Goal: Transaction & Acquisition: Purchase product/service

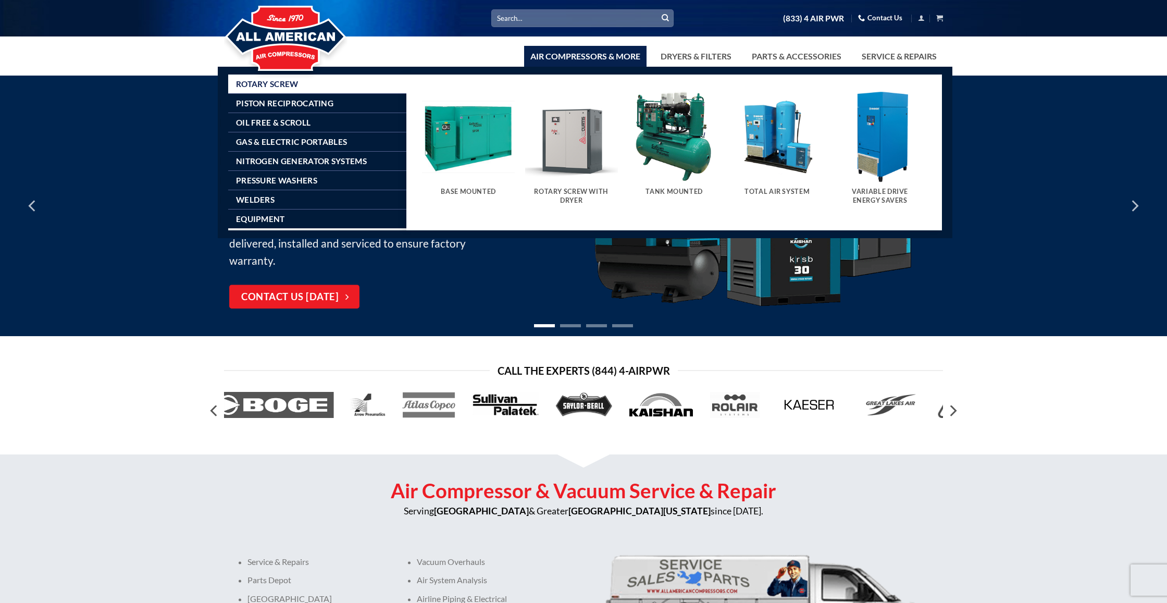
click at [656, 139] on img "Visit product category Tank Mounted" at bounding box center [674, 136] width 93 height 93
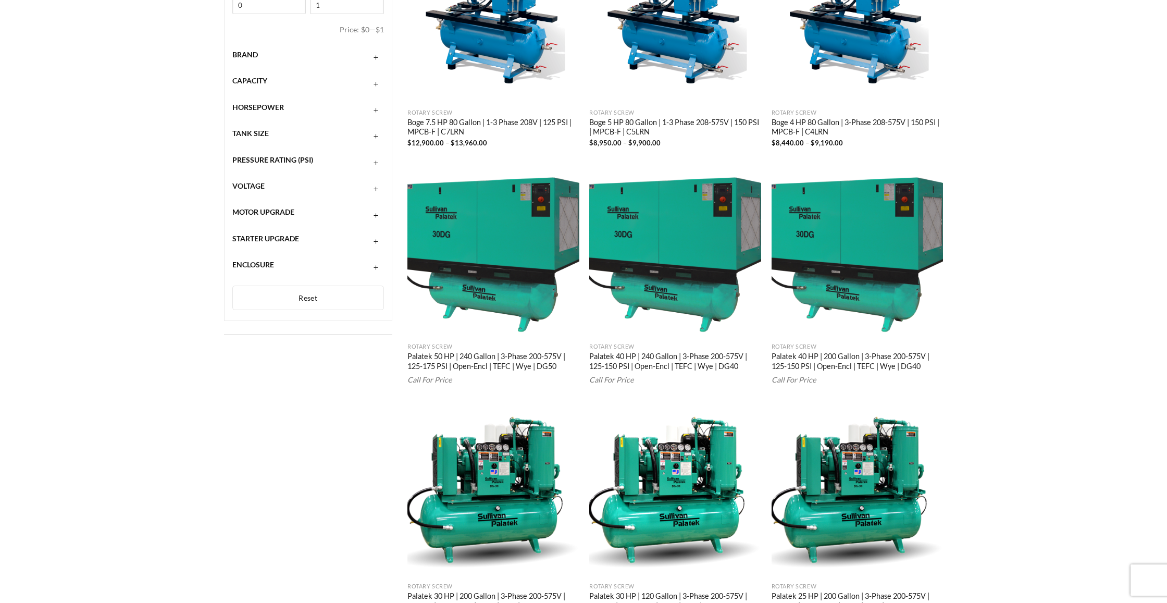
scroll to position [332, 0]
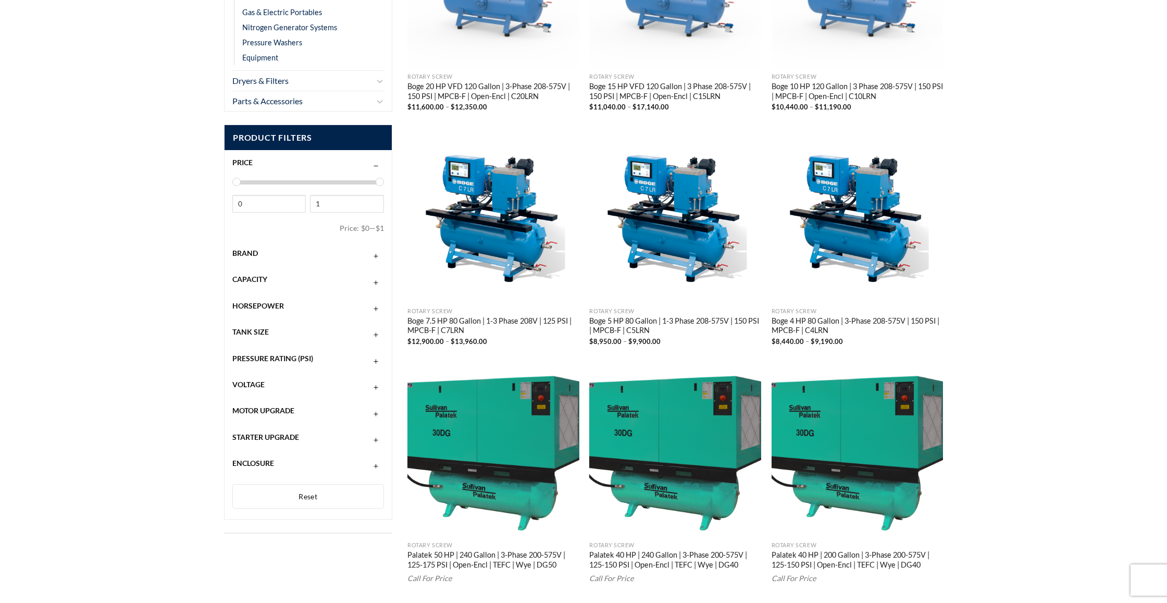
click at [333, 251] on div "Brand" at bounding box center [308, 253] width 152 height 20
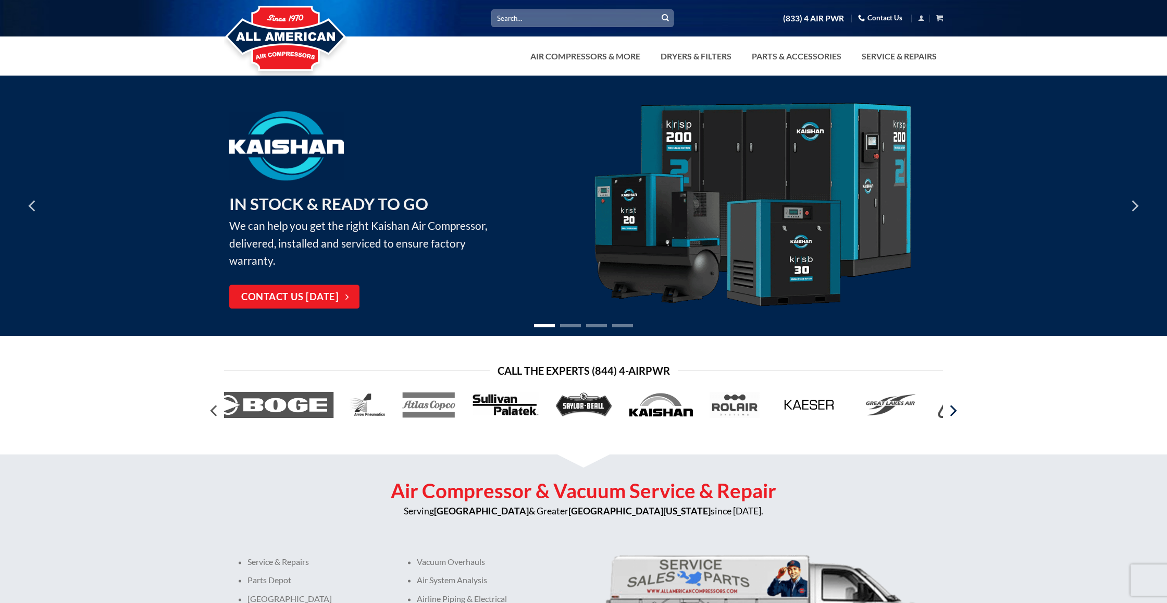
click at [952, 413] on icon "Next" at bounding box center [953, 410] width 7 height 11
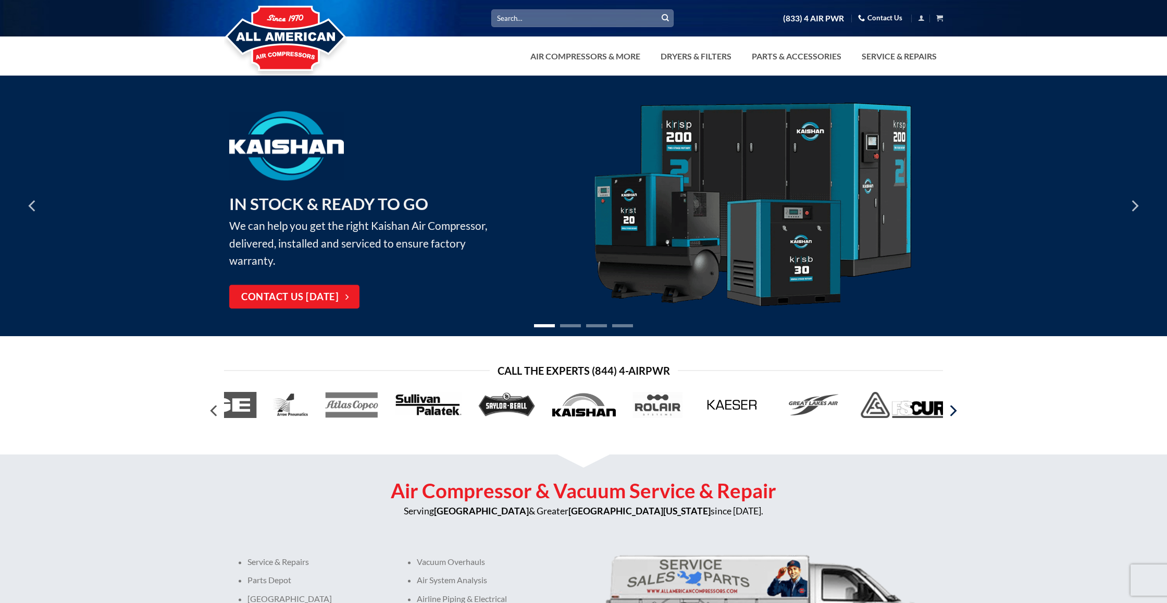
click at [952, 413] on icon "Next" at bounding box center [953, 410] width 7 height 11
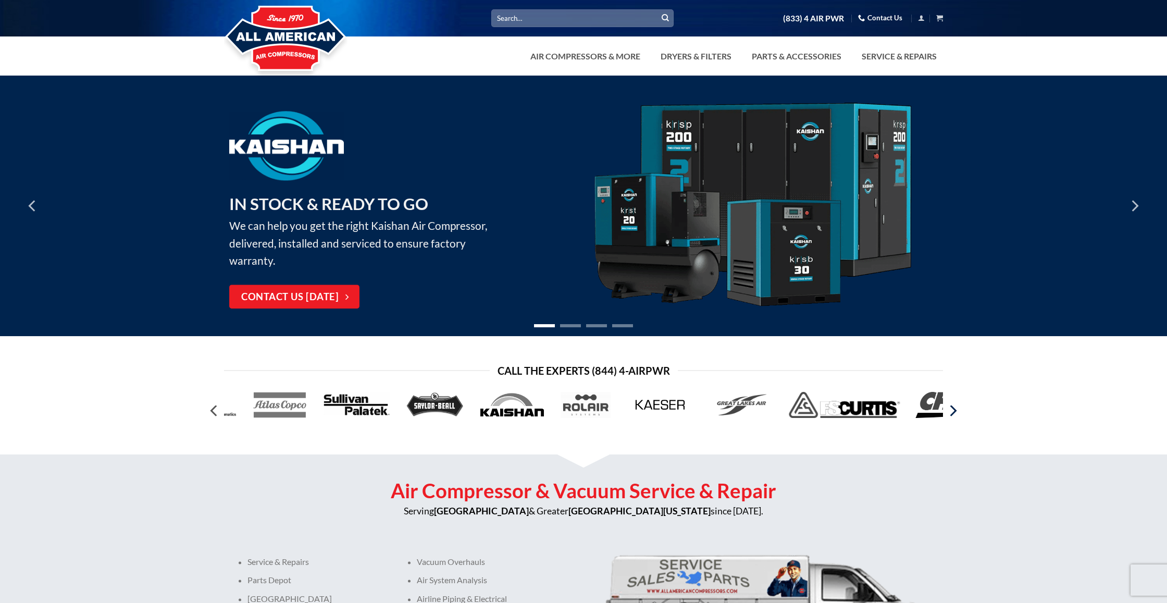
click at [952, 413] on icon "Next" at bounding box center [953, 410] width 7 height 11
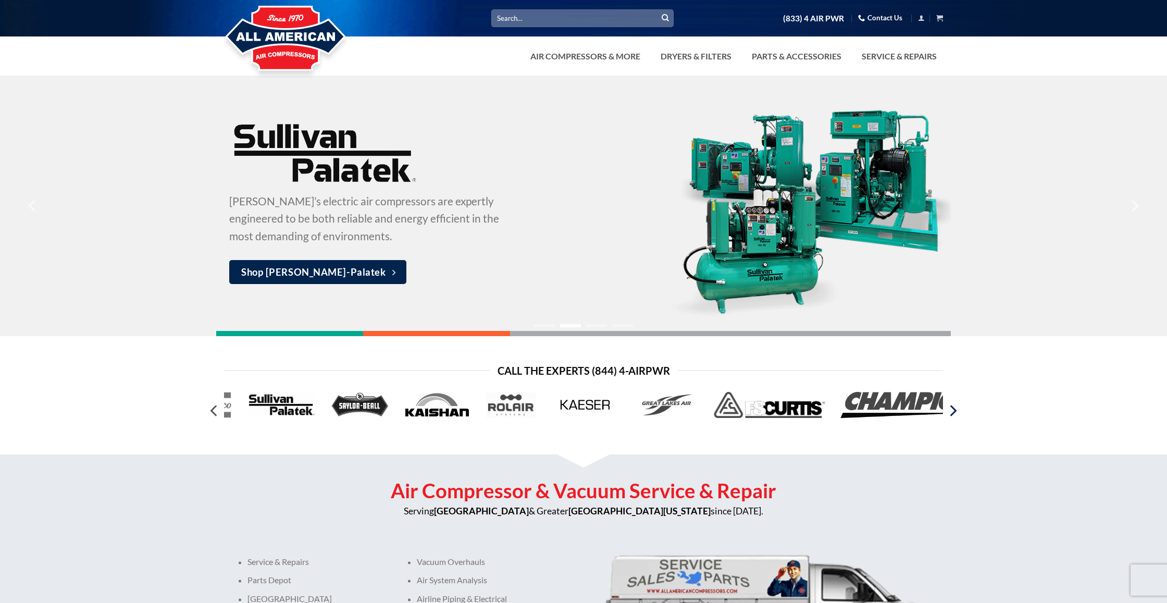
click at [952, 413] on icon "Next" at bounding box center [953, 410] width 7 height 11
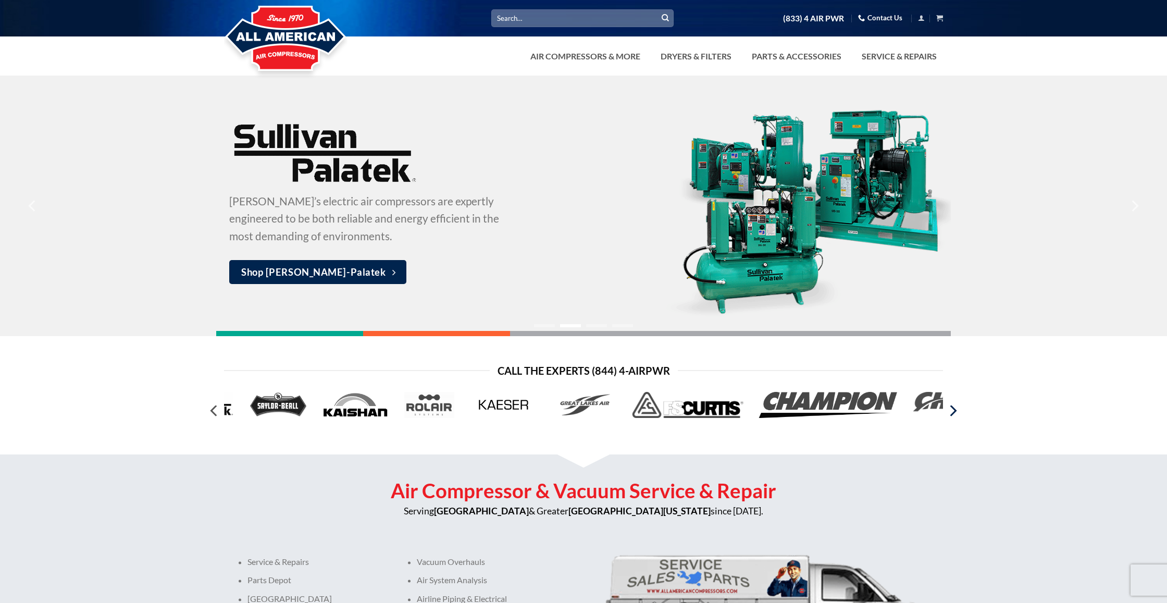
click at [952, 413] on icon "Next" at bounding box center [953, 410] width 7 height 11
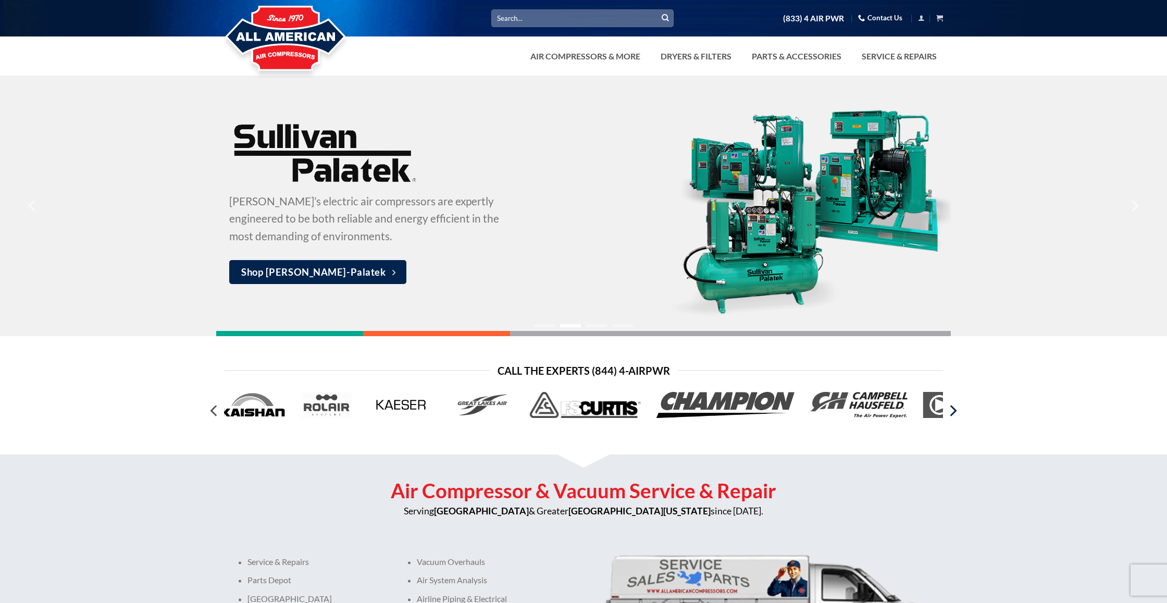
click at [952, 413] on icon "Next" at bounding box center [953, 410] width 7 height 11
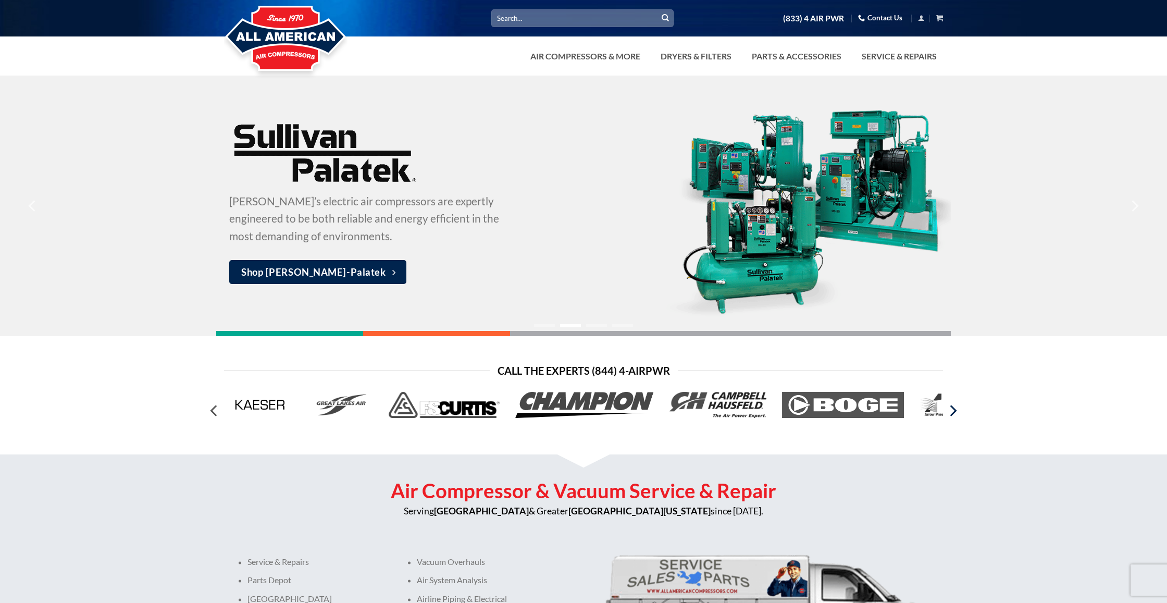
click at [952, 413] on icon "Next" at bounding box center [953, 410] width 7 height 11
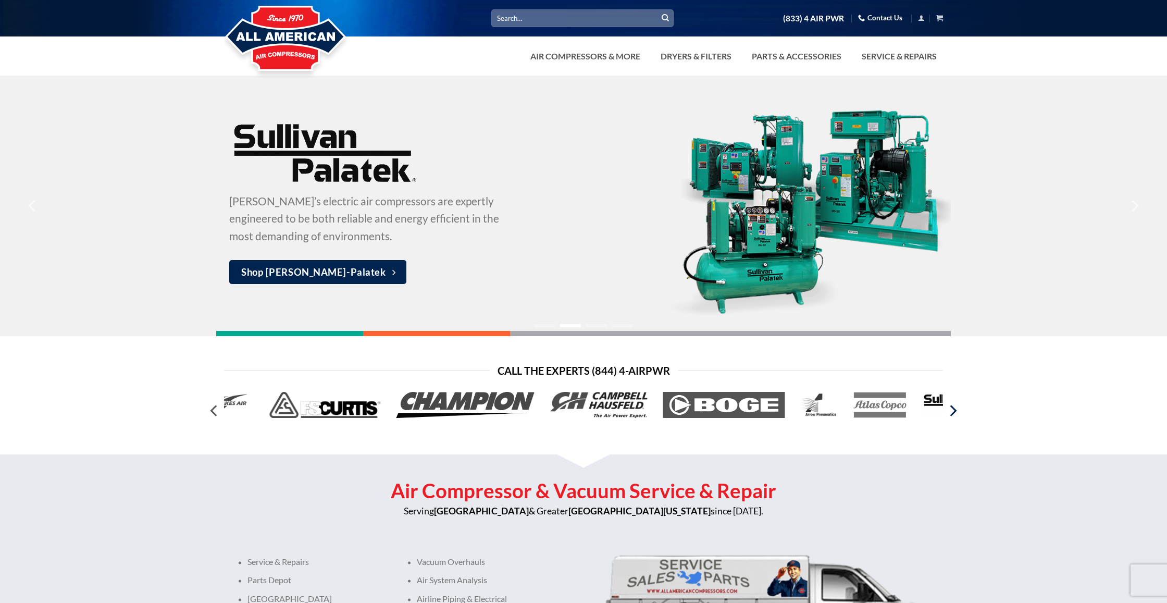
click at [952, 413] on icon "Next" at bounding box center [953, 410] width 7 height 11
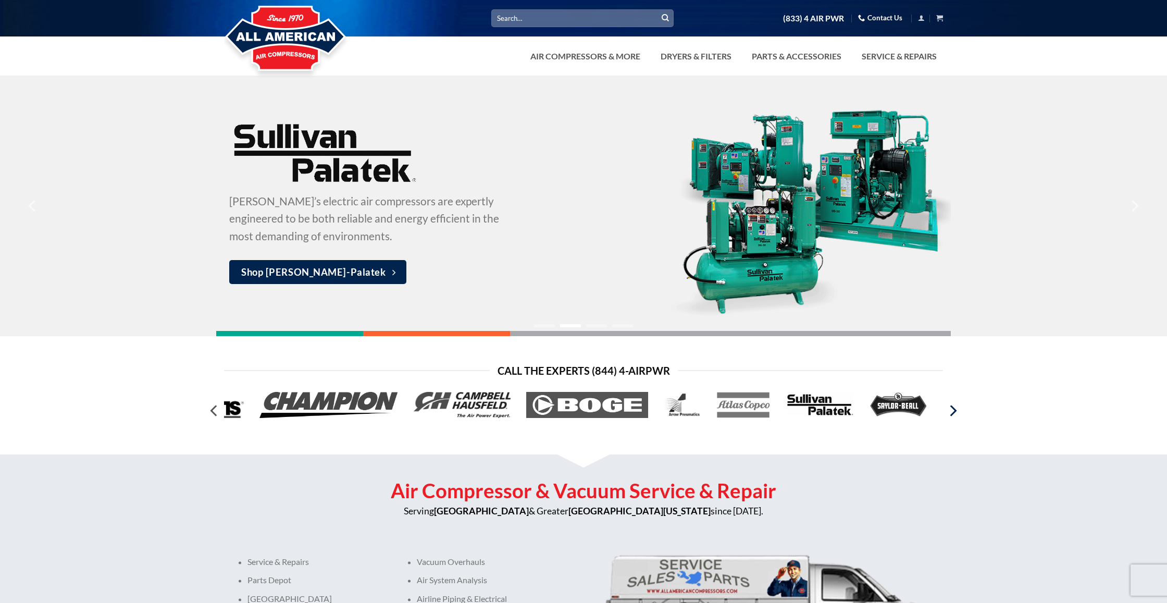
click at [952, 413] on icon "Next" at bounding box center [953, 410] width 7 height 11
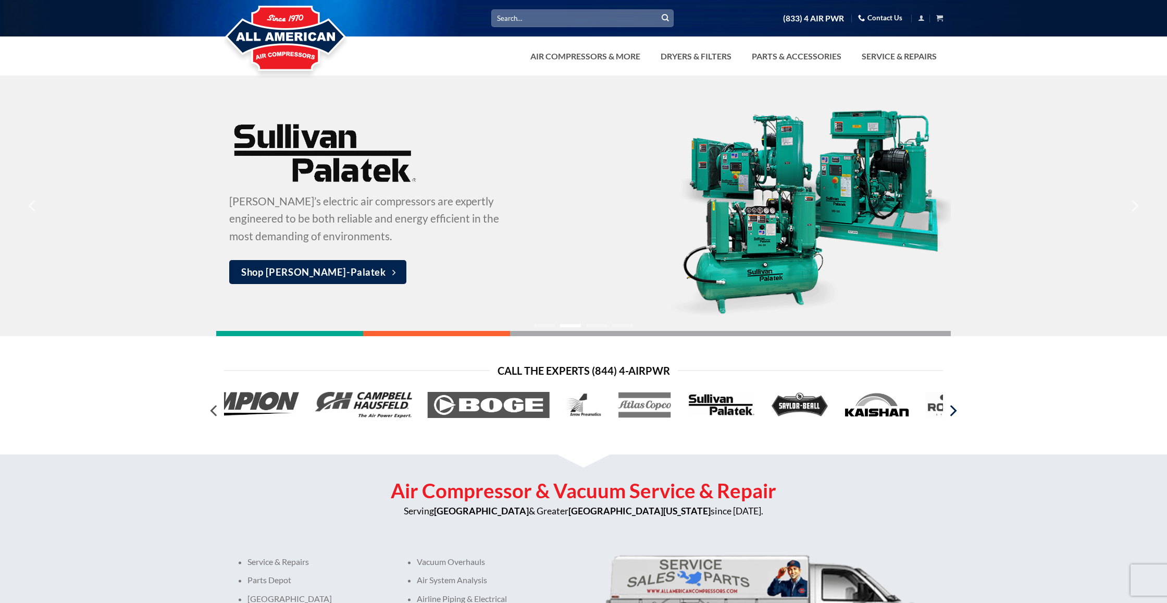
click at [952, 413] on icon "Next" at bounding box center [953, 410] width 7 height 11
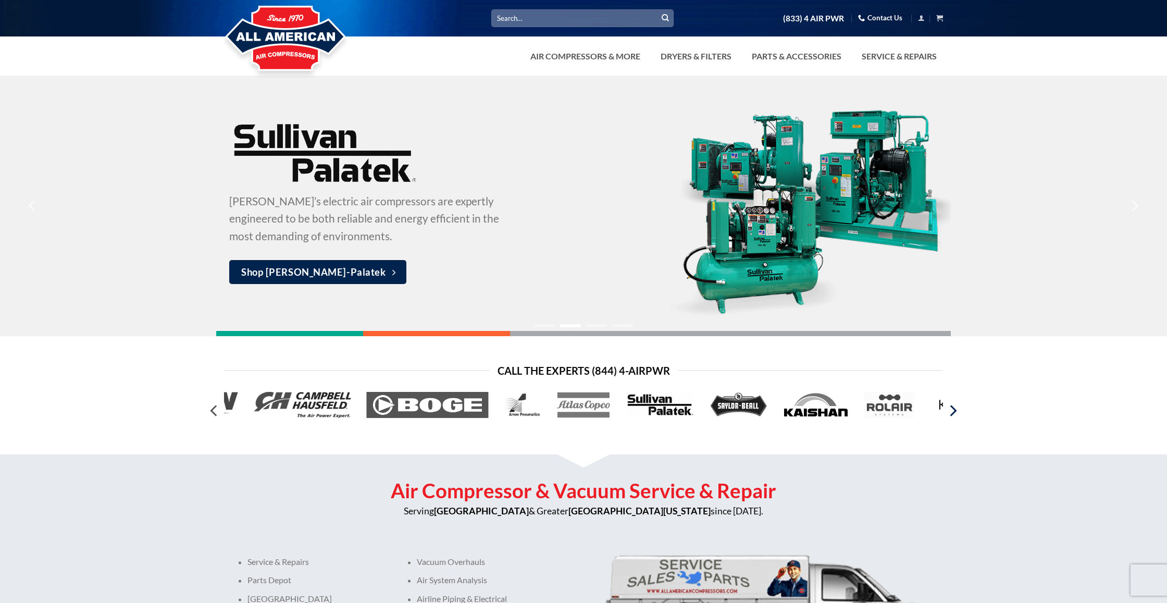
click at [952, 413] on icon "Next" at bounding box center [953, 410] width 7 height 11
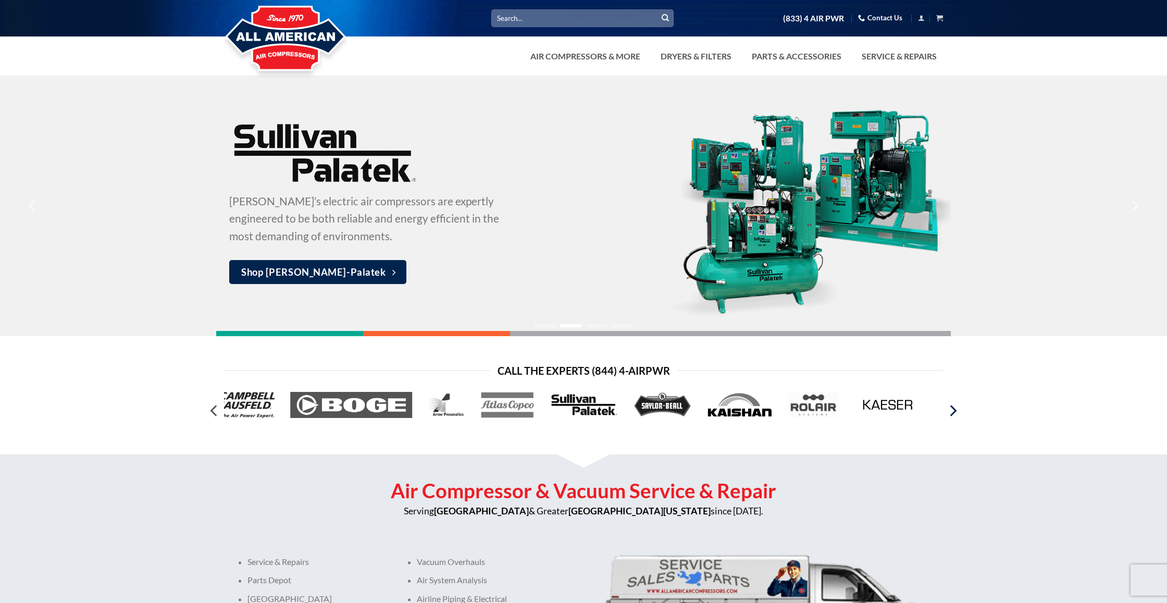
click at [952, 413] on icon "Next" at bounding box center [953, 410] width 7 height 11
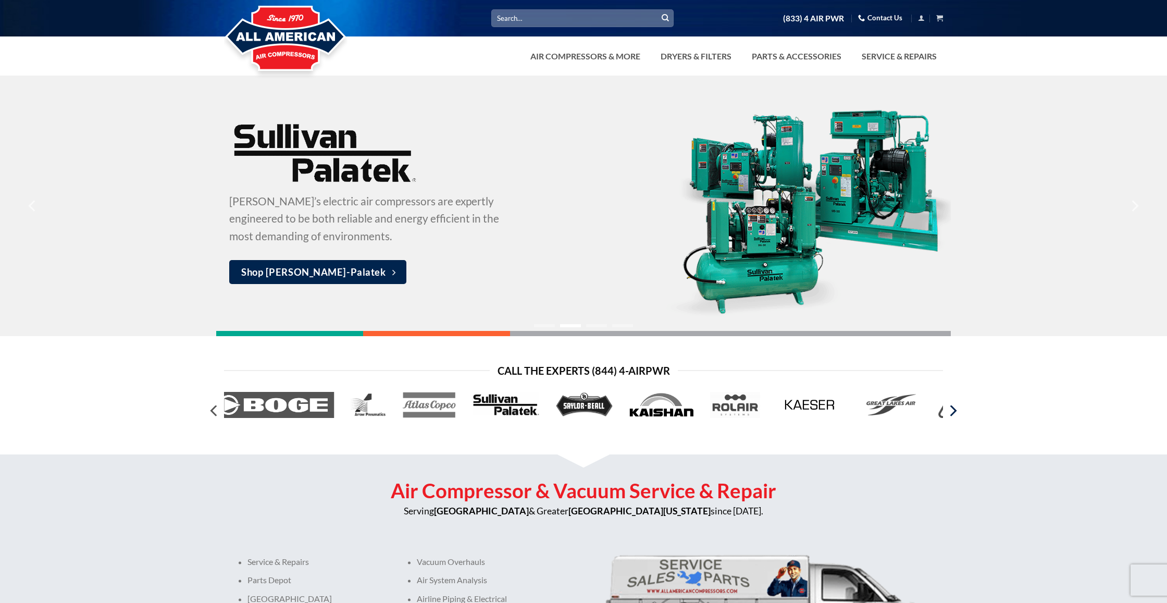
click at [952, 413] on icon "Next" at bounding box center [953, 410] width 7 height 11
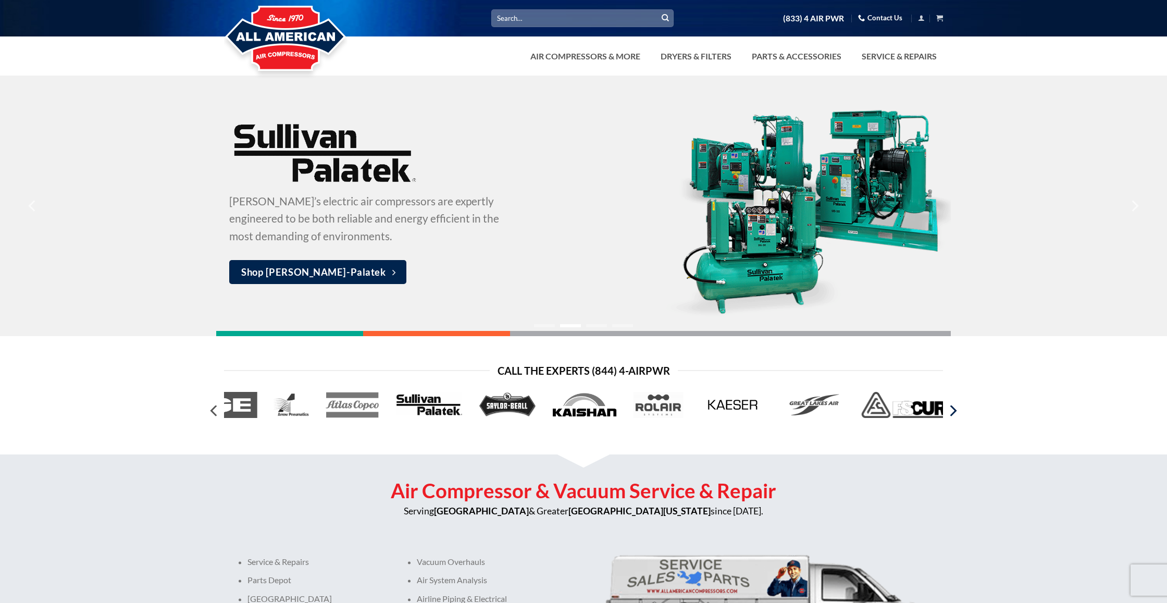
click at [952, 413] on icon "Next" at bounding box center [953, 410] width 7 height 11
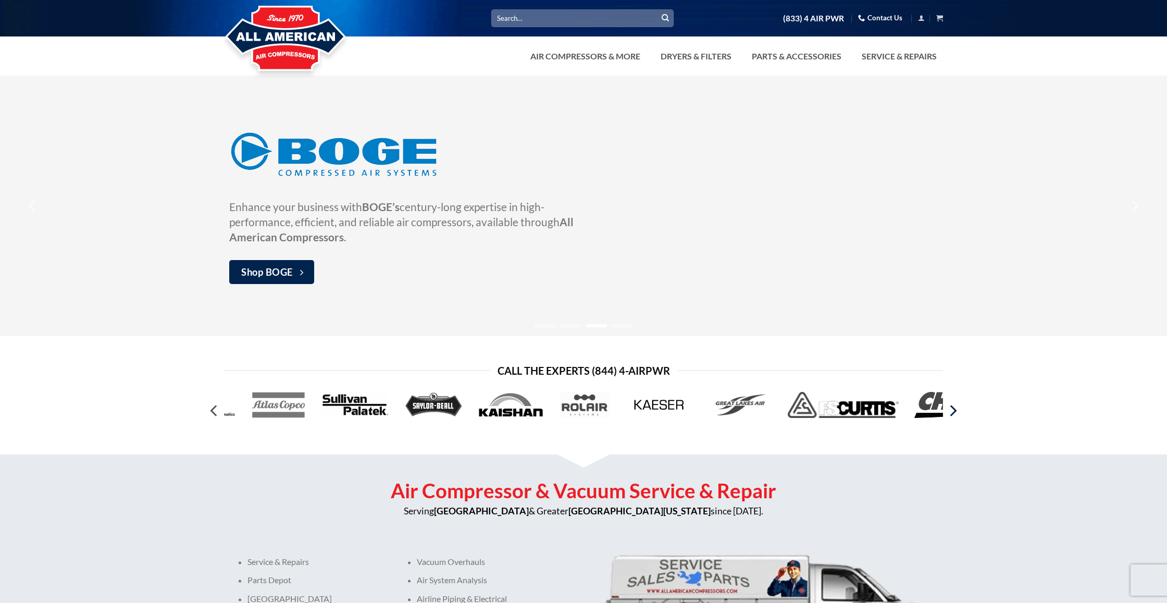
click at [952, 413] on icon "Next" at bounding box center [953, 410] width 7 height 11
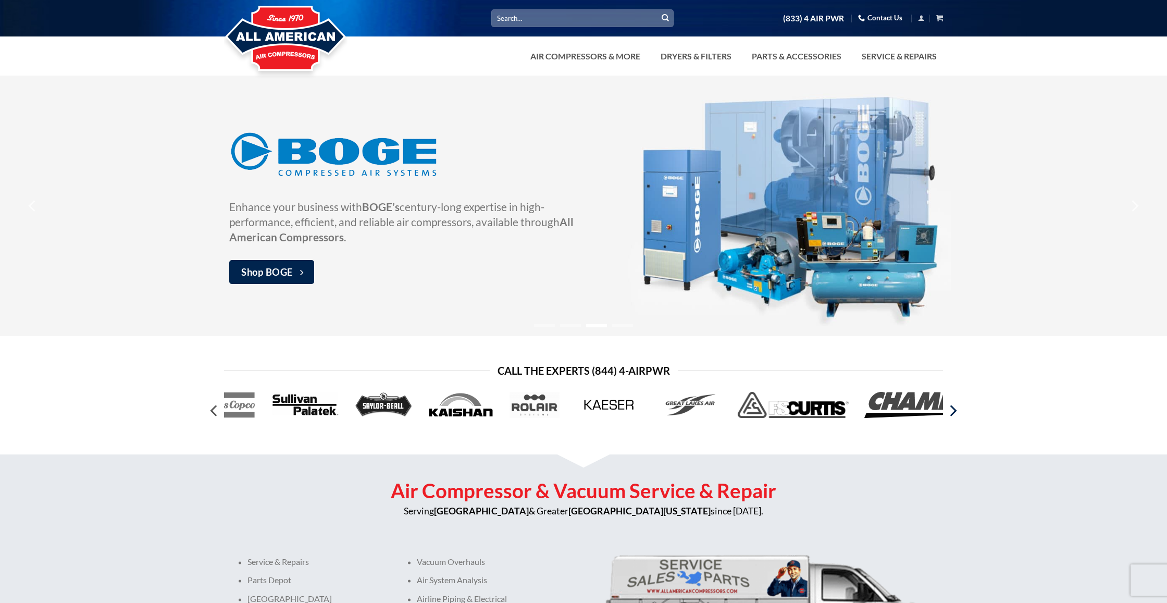
click at [952, 413] on icon "Next" at bounding box center [953, 410] width 7 height 11
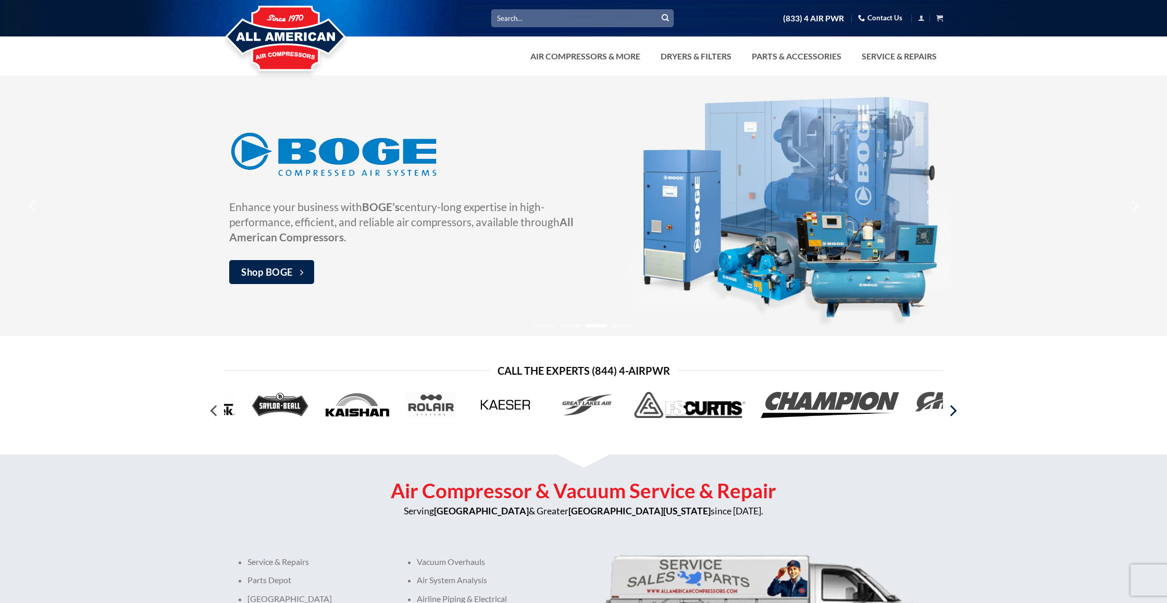
click at [952, 413] on icon "Next" at bounding box center [953, 410] width 7 height 11
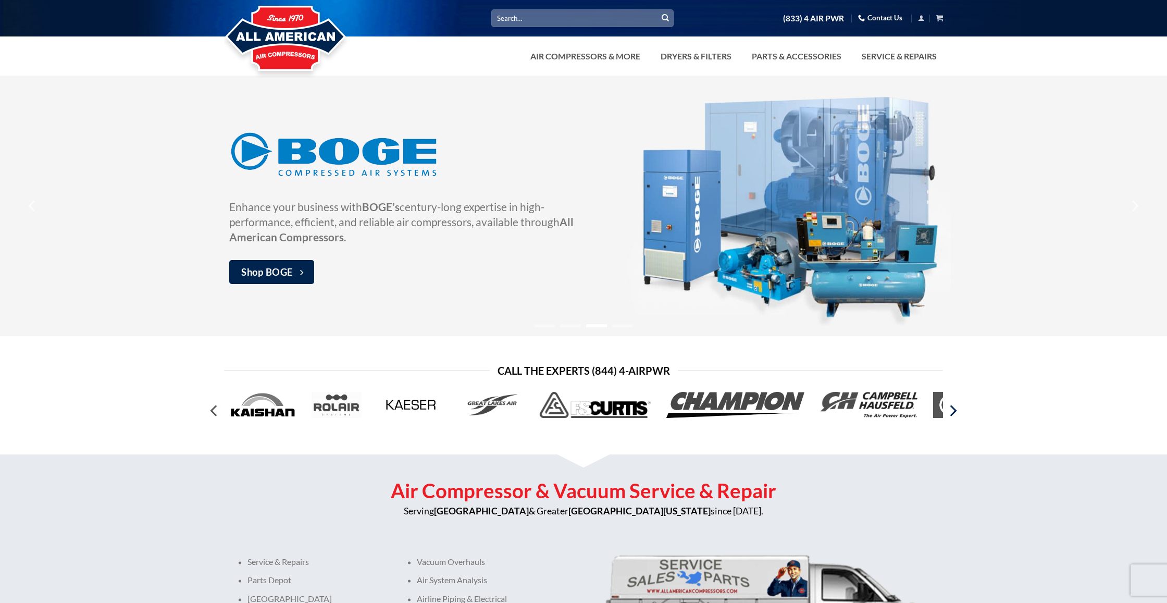
click at [952, 413] on icon "Next" at bounding box center [953, 410] width 7 height 11
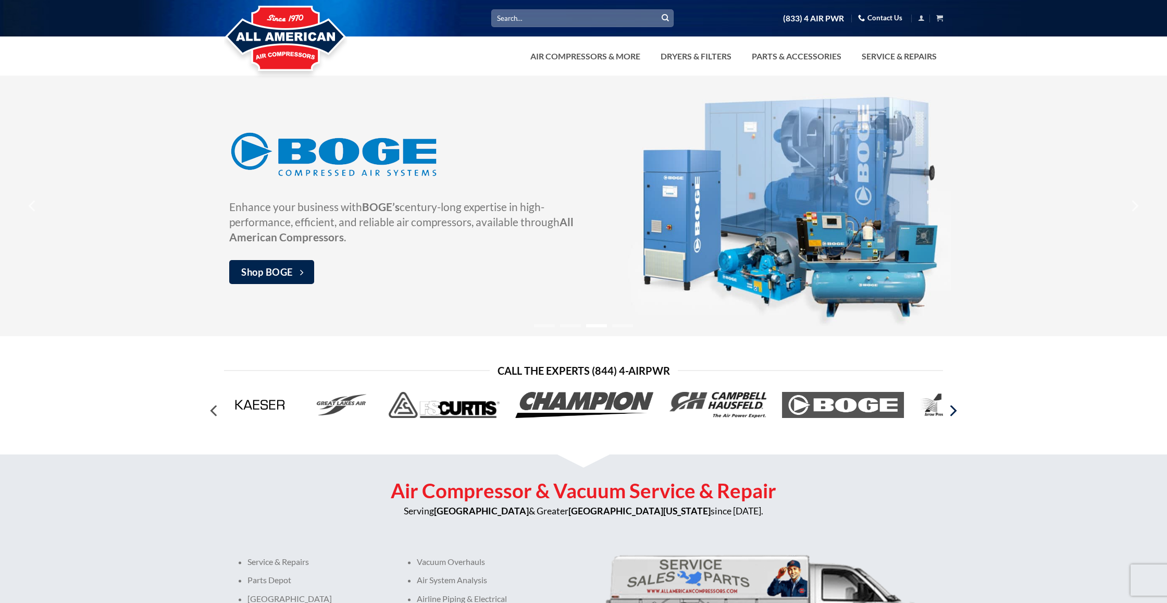
click at [952, 413] on icon "Next" at bounding box center [953, 410] width 7 height 11
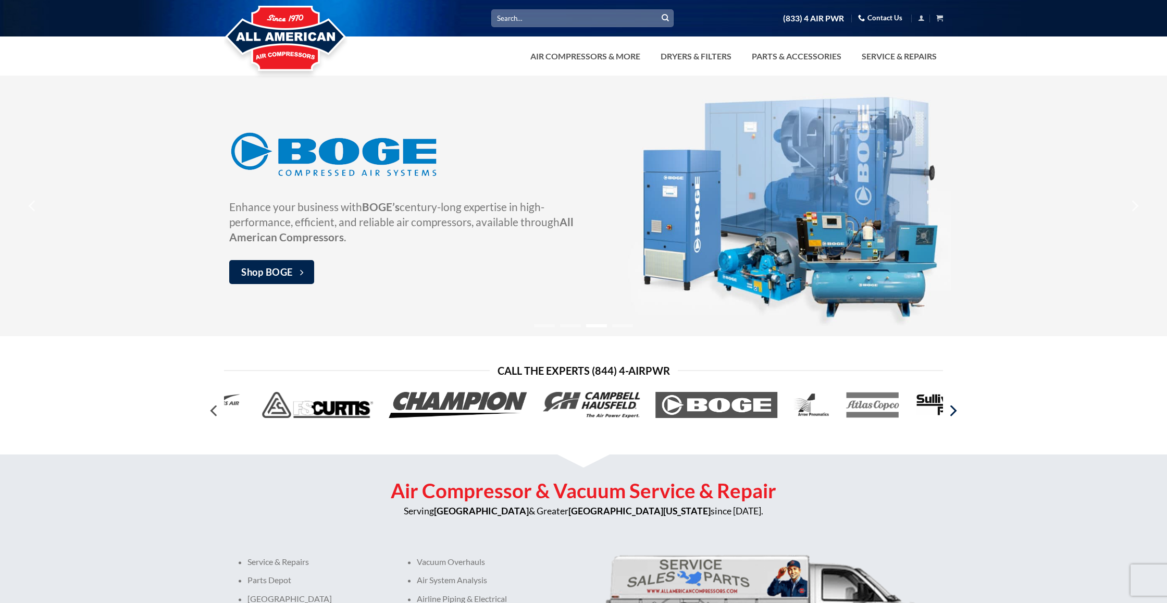
click at [952, 413] on icon "Next" at bounding box center [953, 410] width 7 height 11
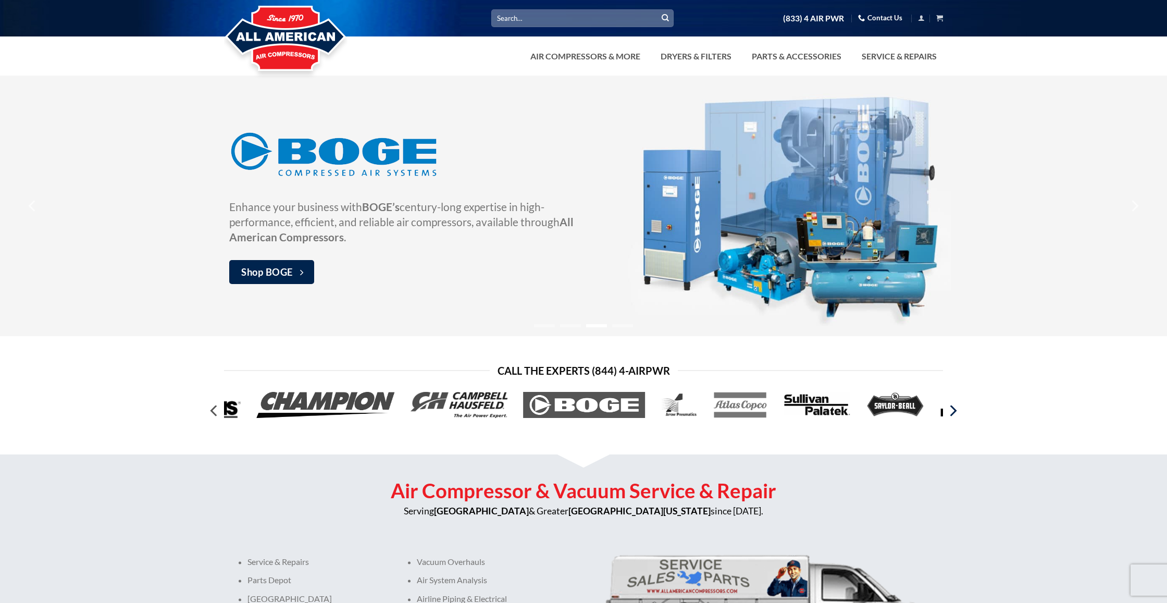
click at [952, 413] on icon "Next" at bounding box center [953, 410] width 7 height 11
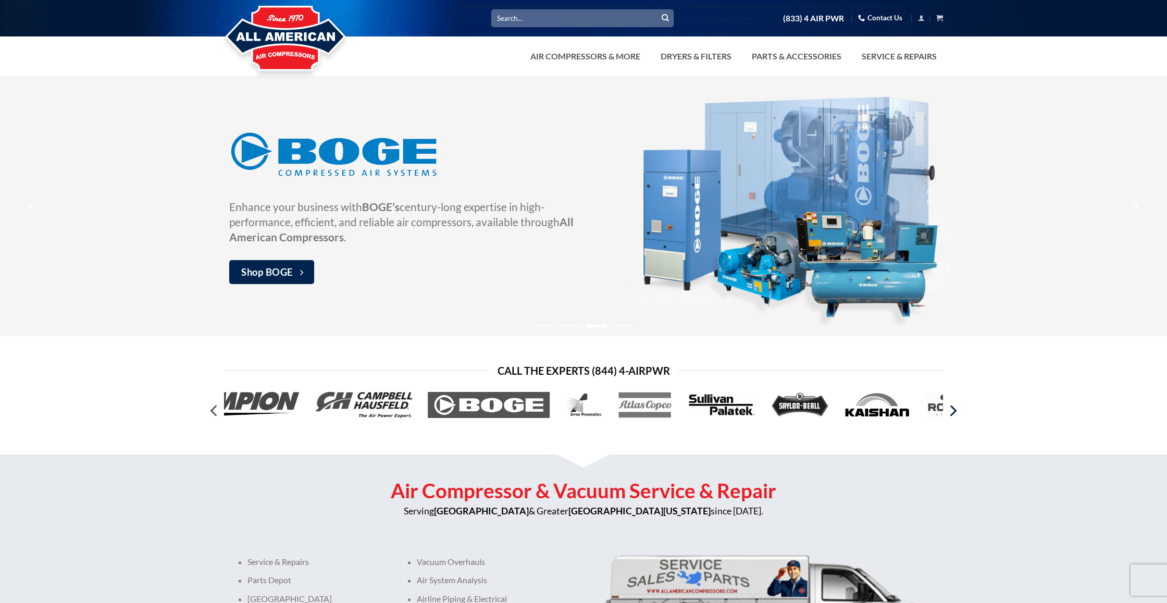
click at [952, 413] on icon "Next" at bounding box center [953, 410] width 7 height 11
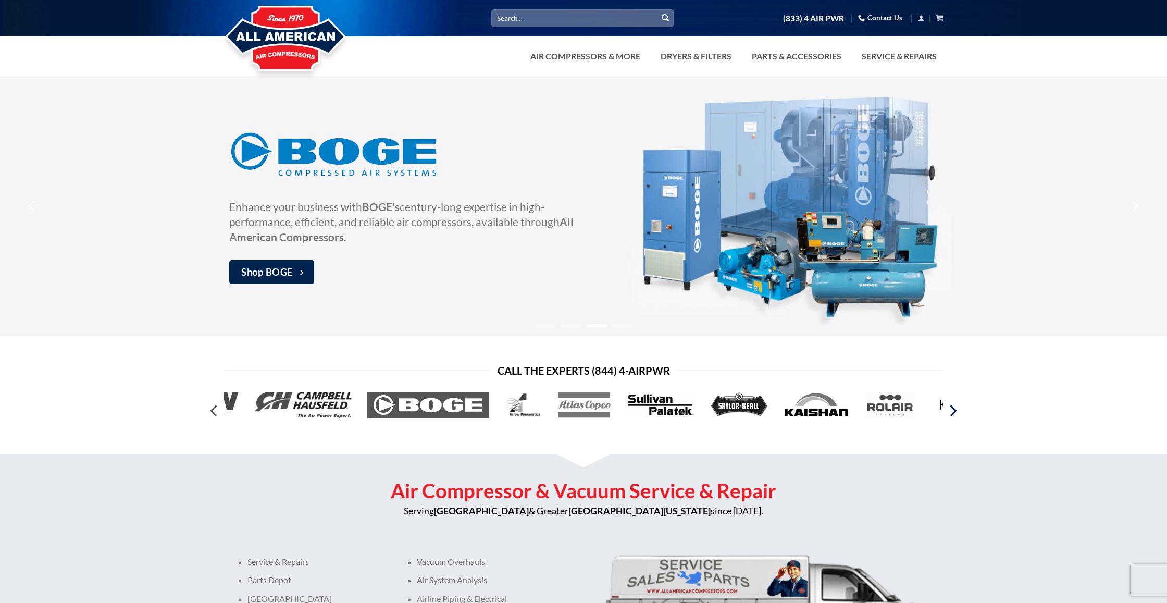
click at [952, 413] on icon "Next" at bounding box center [953, 410] width 7 height 11
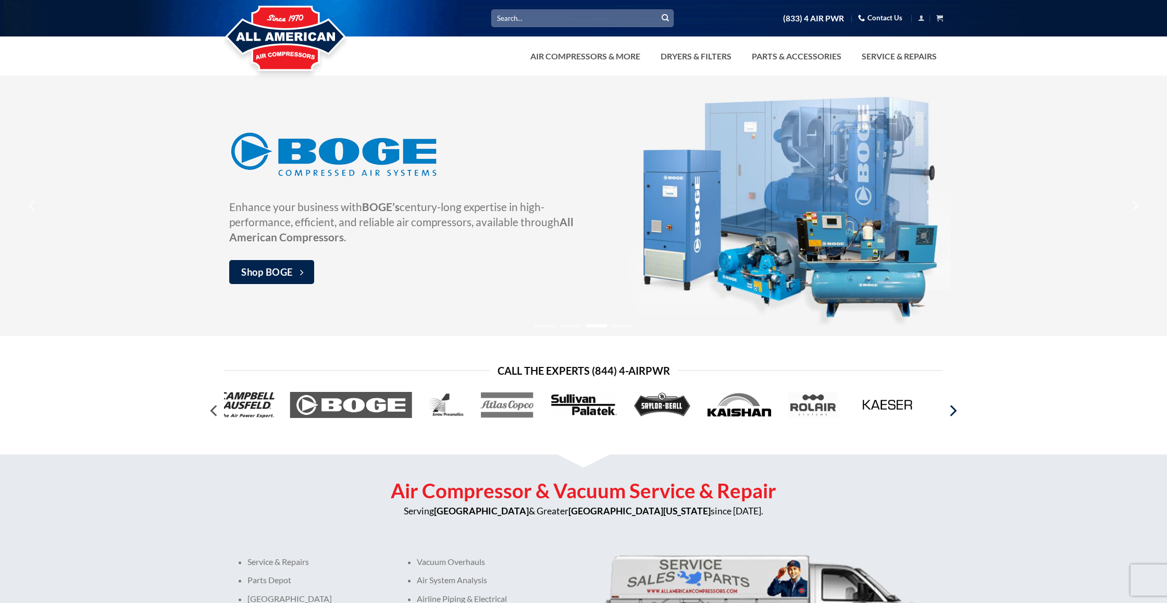
click at [952, 413] on icon "Next" at bounding box center [953, 410] width 7 height 11
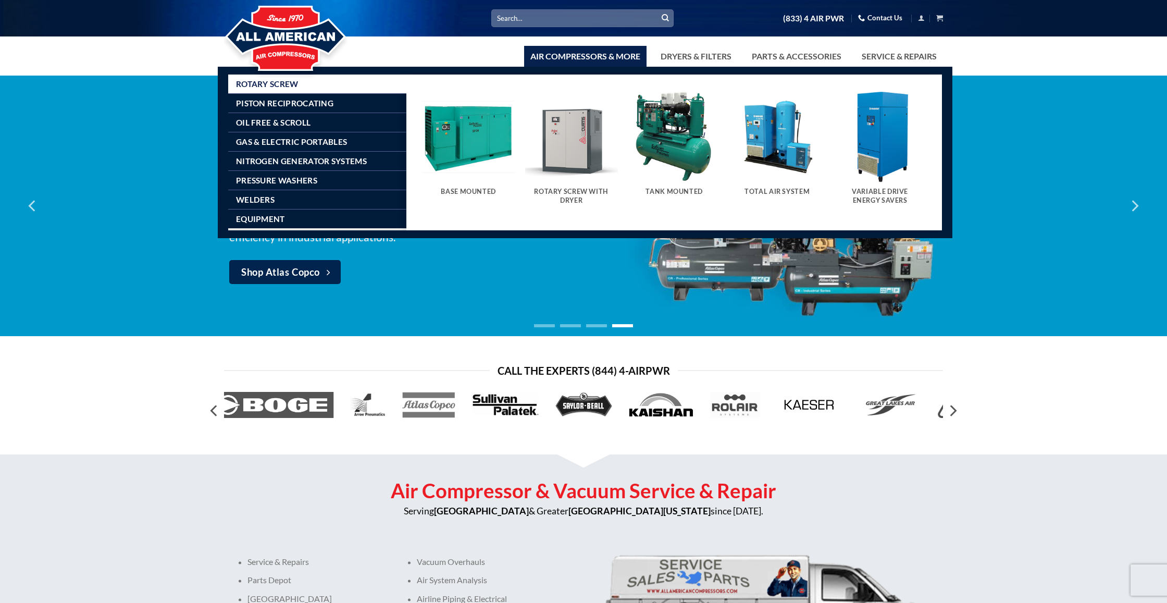
click at [676, 143] on img "Visit product category Tank Mounted" at bounding box center [674, 136] width 93 height 93
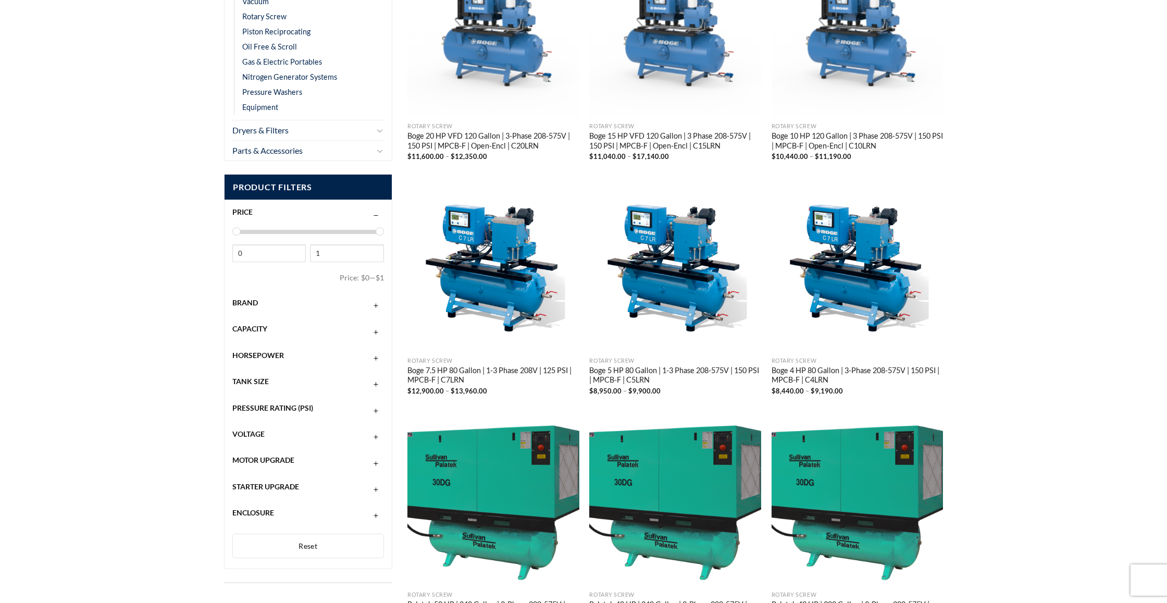
scroll to position [283, 0]
click at [264, 352] on span "Horsepower" at bounding box center [258, 354] width 52 height 9
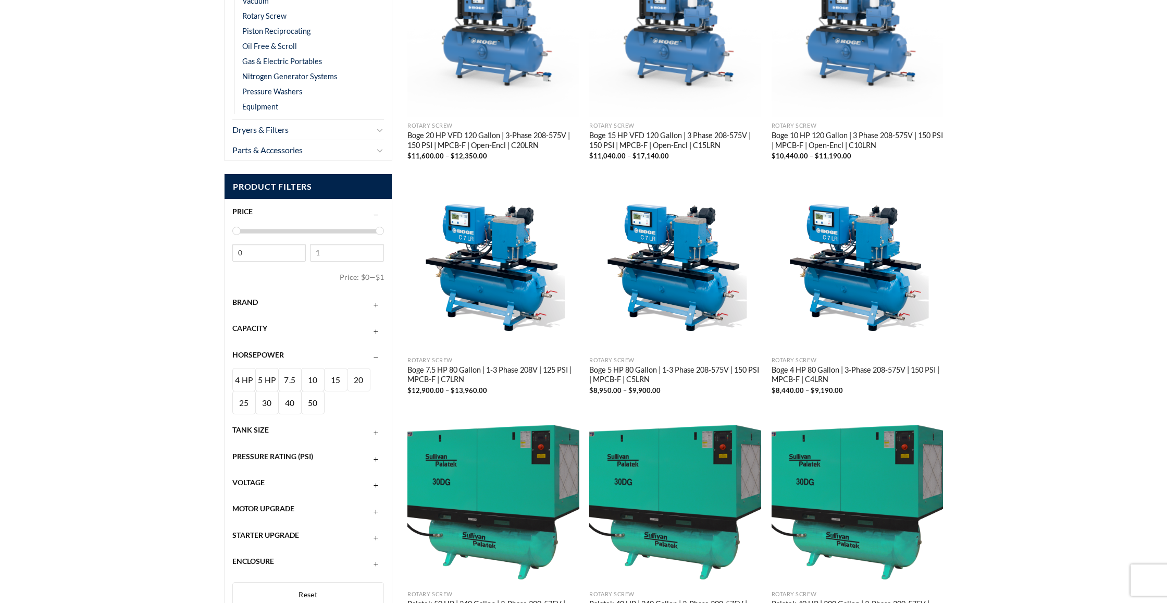
click at [264, 352] on span "Horsepower" at bounding box center [258, 354] width 52 height 9
click at [314, 375] on span "10 HP" at bounding box center [312, 391] width 11 height 33
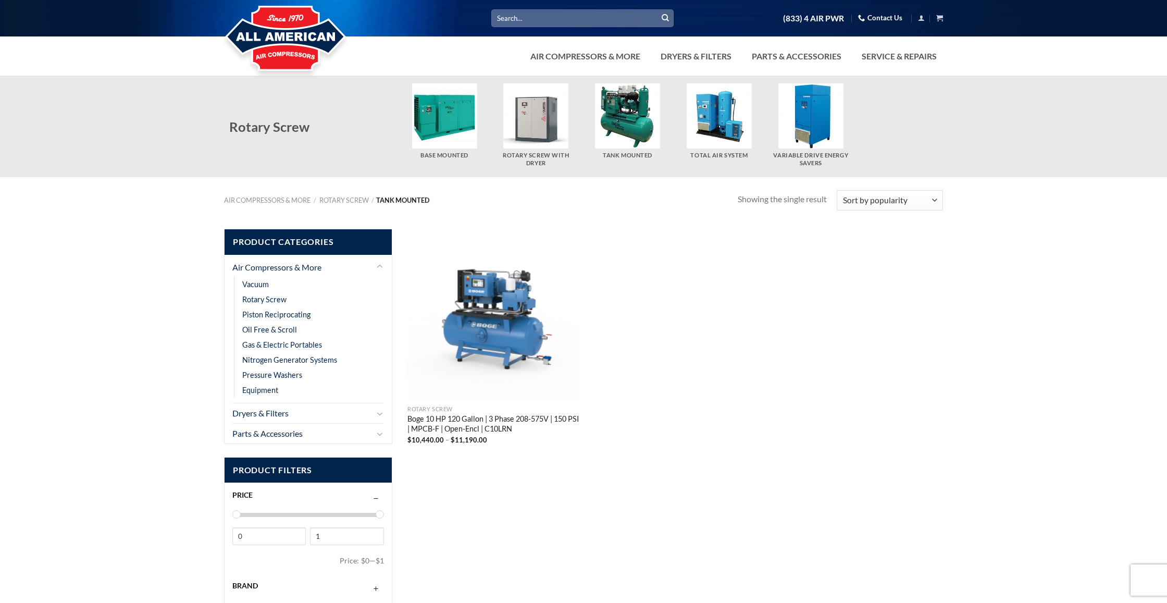
click at [267, 31] on img at bounding box center [285, 38] width 123 height 83
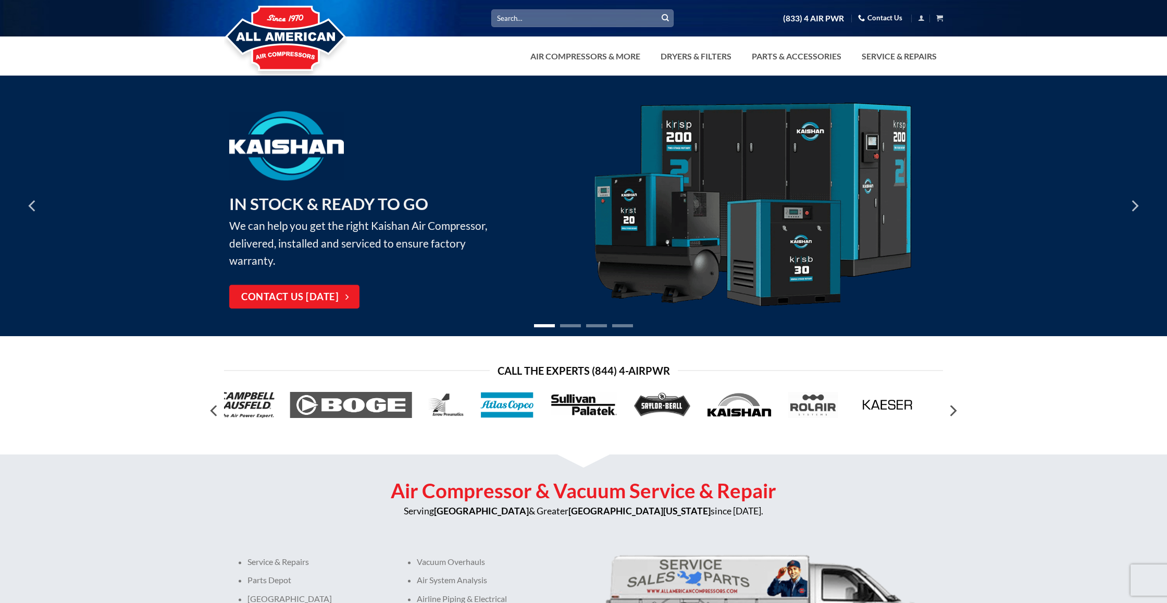
click at [503, 414] on img at bounding box center [507, 405] width 54 height 26
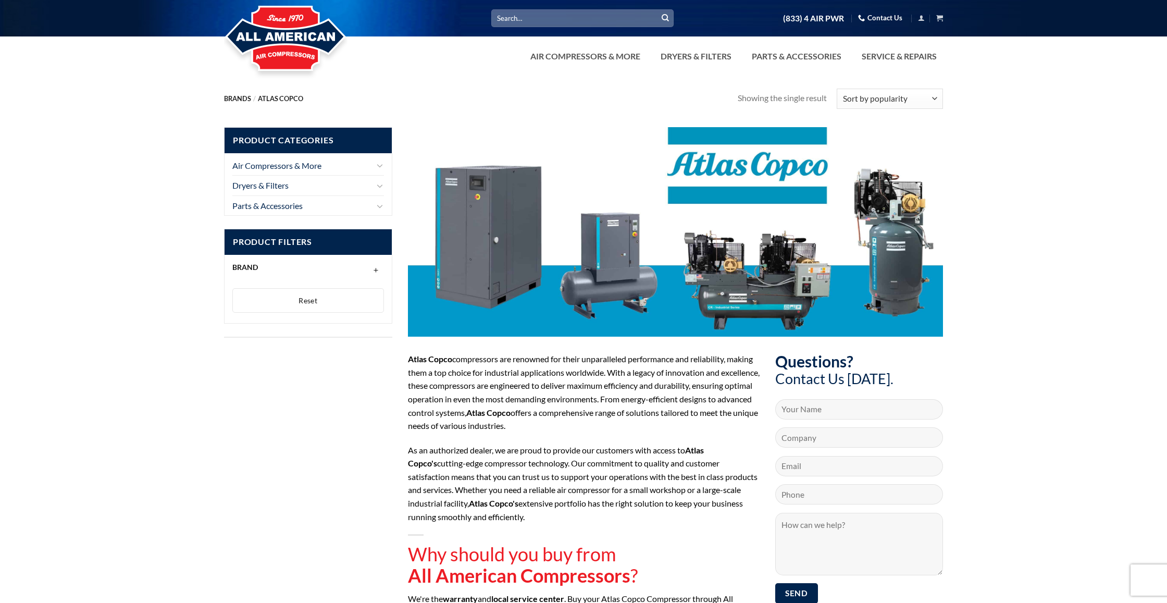
click at [374, 183] on li "Dryers & Filters Air Dryers Filters & Regulators Oil Water Separators" at bounding box center [308, 185] width 152 height 20
click at [377, 184] on icon "Toggle" at bounding box center [380, 185] width 6 height 11
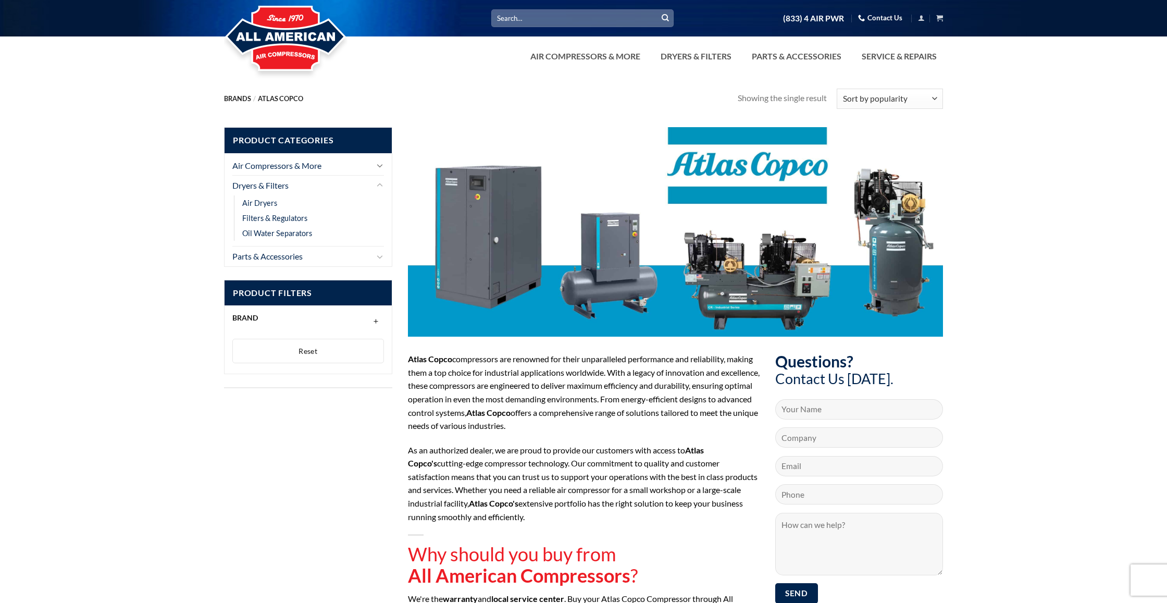
click at [381, 165] on icon "Toggle" at bounding box center [380, 165] width 6 height 11
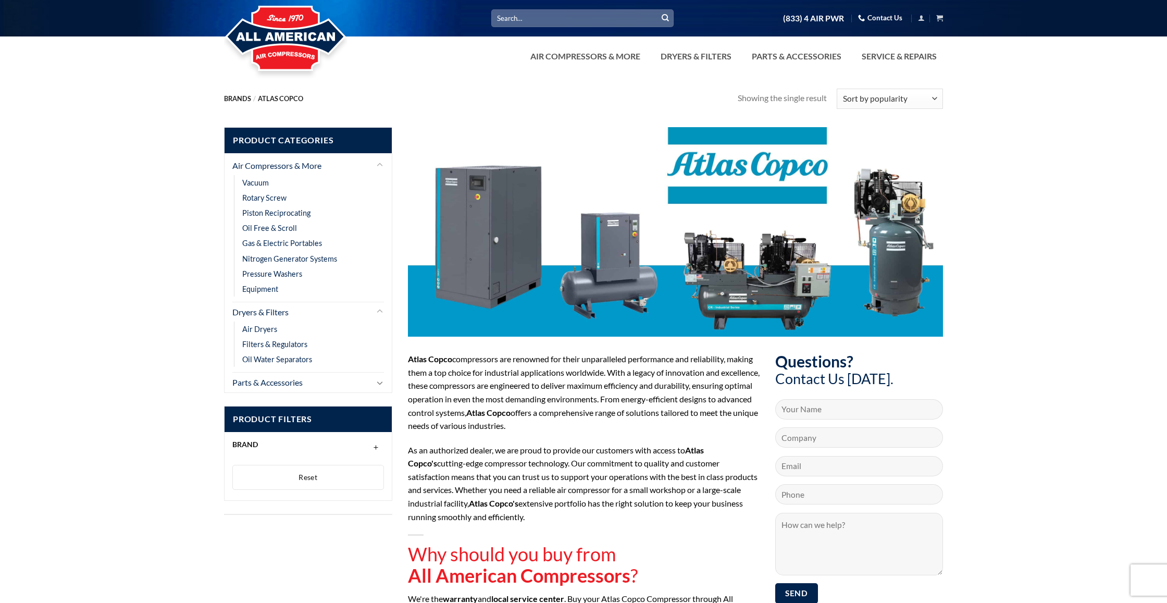
click at [379, 377] on icon "Toggle" at bounding box center [380, 382] width 6 height 11
